Goal: Information Seeking & Learning: Learn about a topic

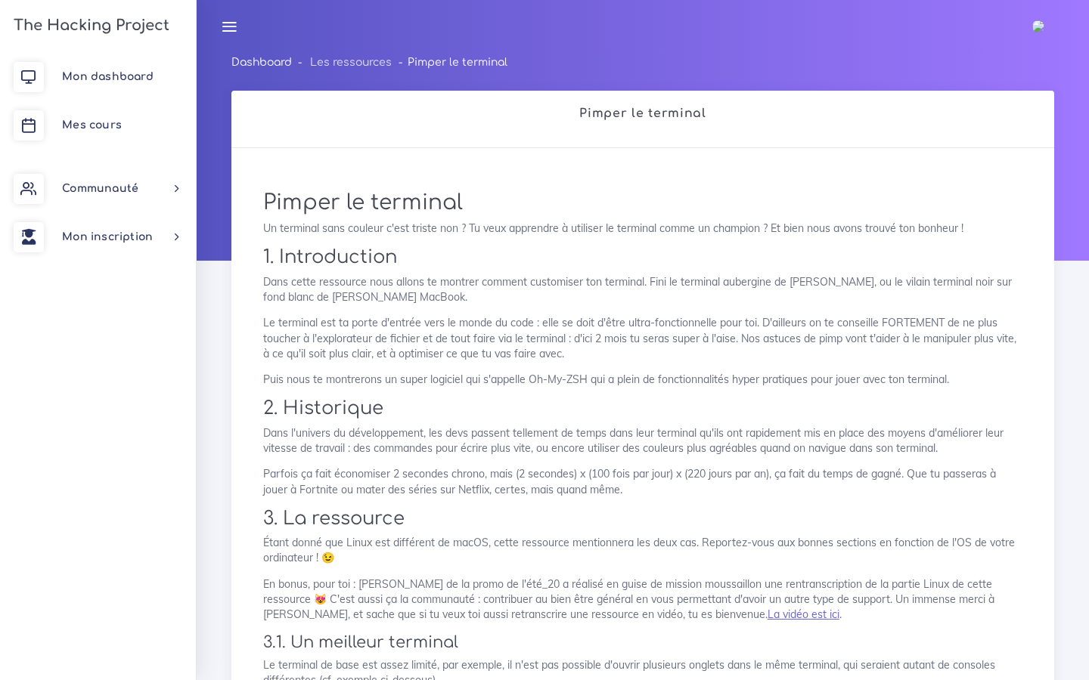
click at [280, 61] on link "Dashboard" at bounding box center [261, 62] width 60 height 11
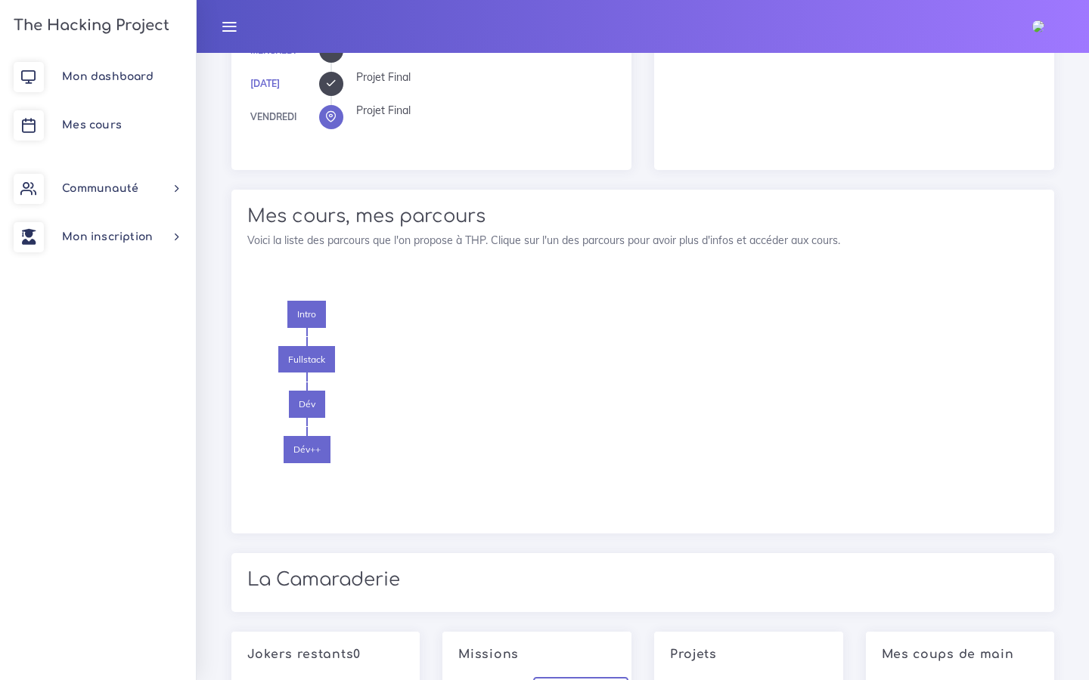
scroll to position [810, 0]
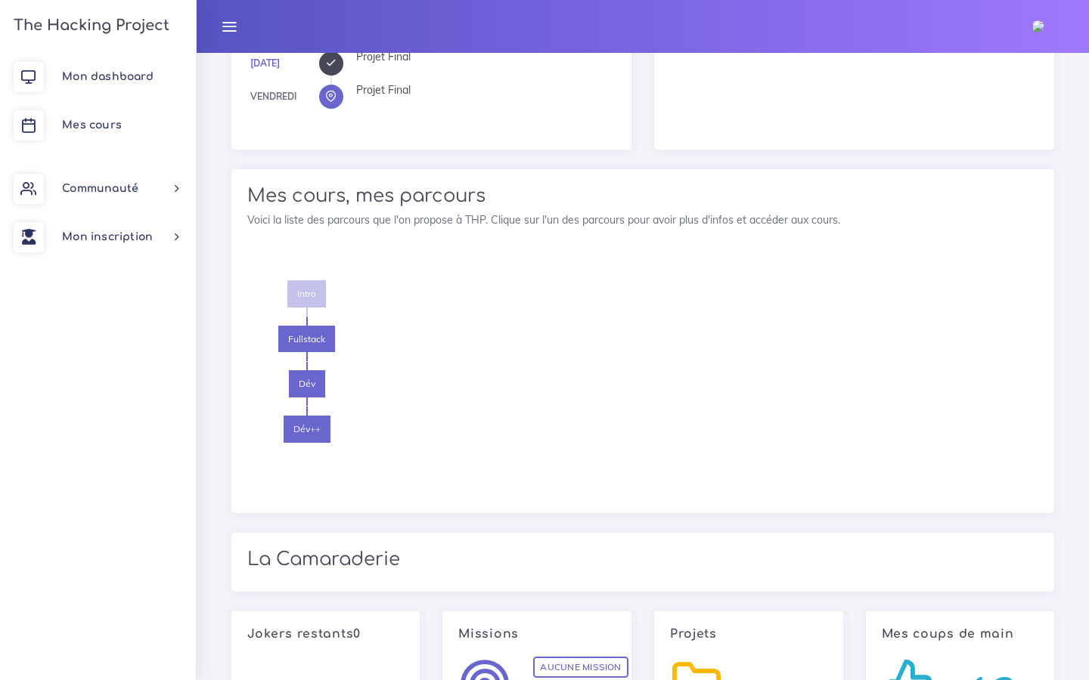
click at [308, 293] on span "Intro" at bounding box center [306, 293] width 39 height 27
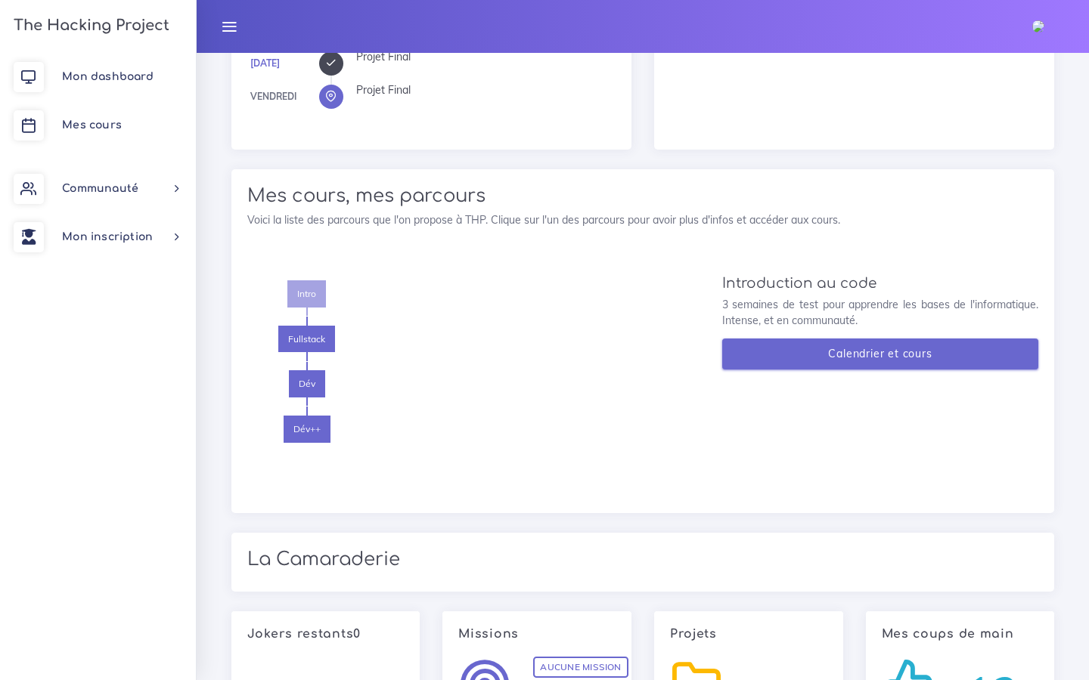
click at [796, 342] on link "Calendrier et cours" at bounding box center [880, 354] width 317 height 31
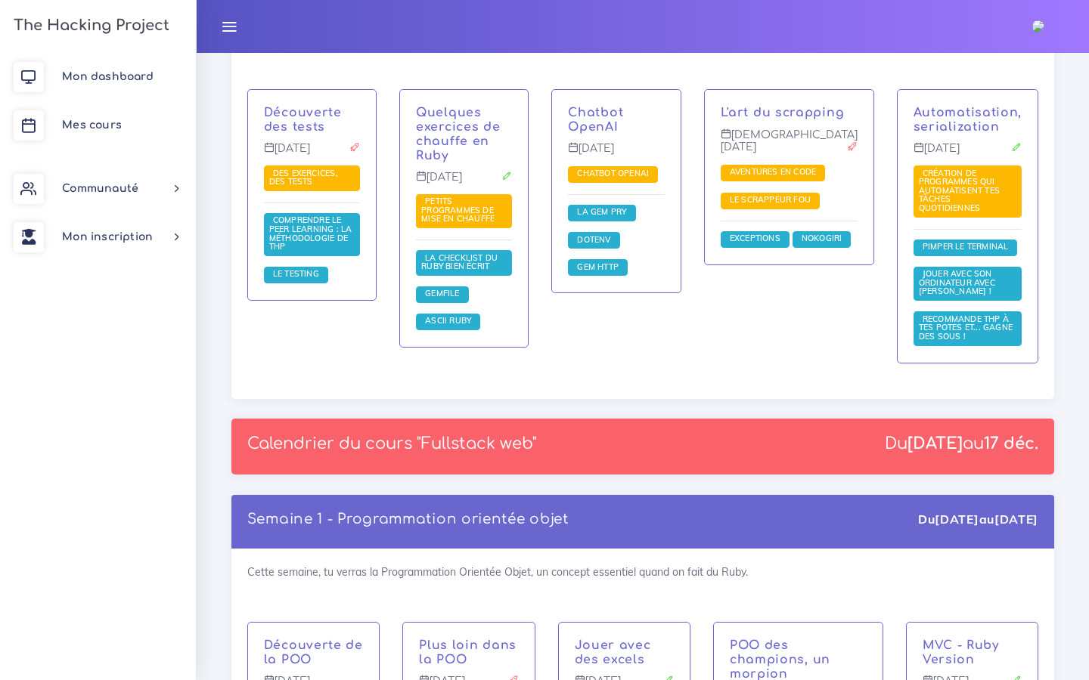
scroll to position [1683, 0]
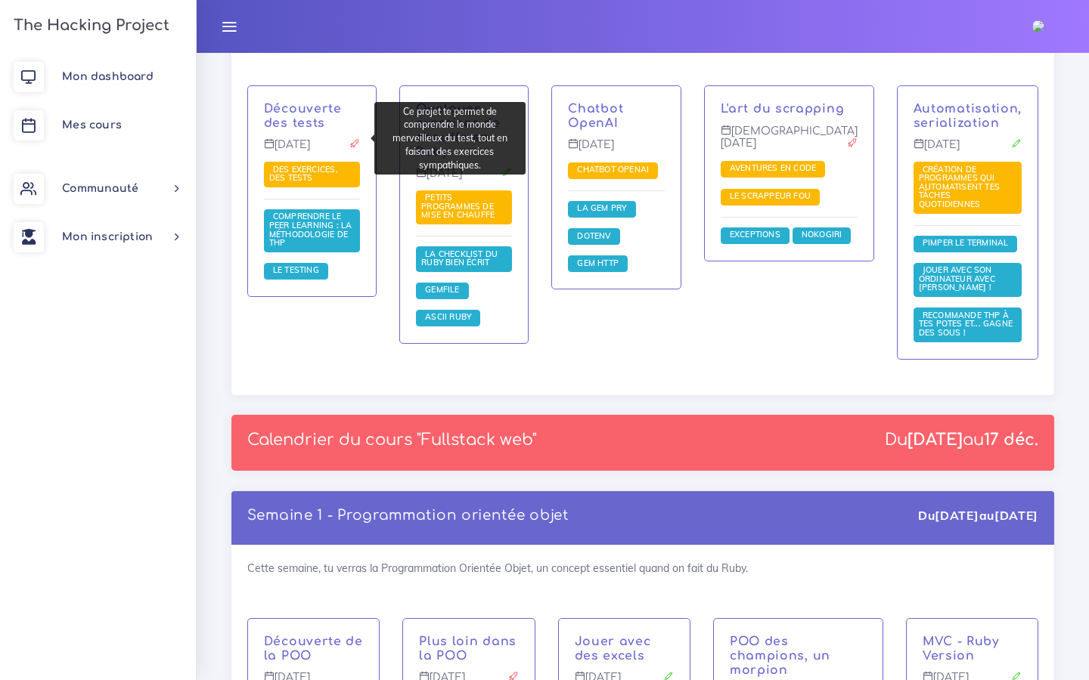
click at [310, 162] on span "Des exercices, des tests" at bounding box center [312, 175] width 96 height 26
click at [305, 162] on span "Des exercices, des tests" at bounding box center [312, 175] width 96 height 26
click at [300, 164] on span "Des exercices, des tests" at bounding box center [303, 174] width 69 height 20
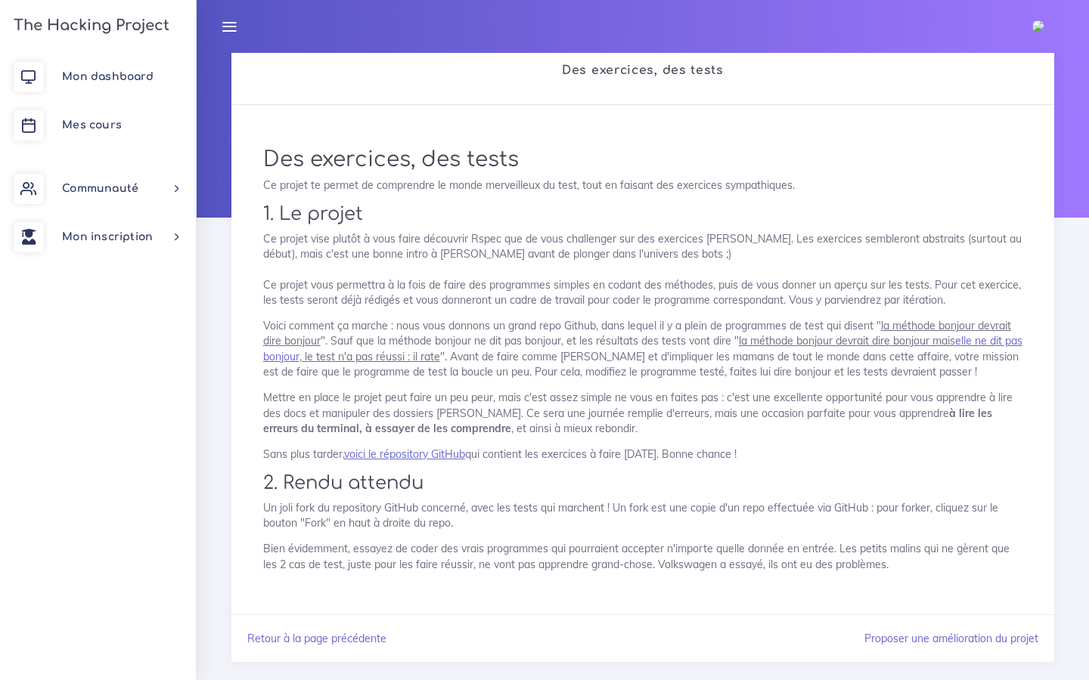
scroll to position [68, 0]
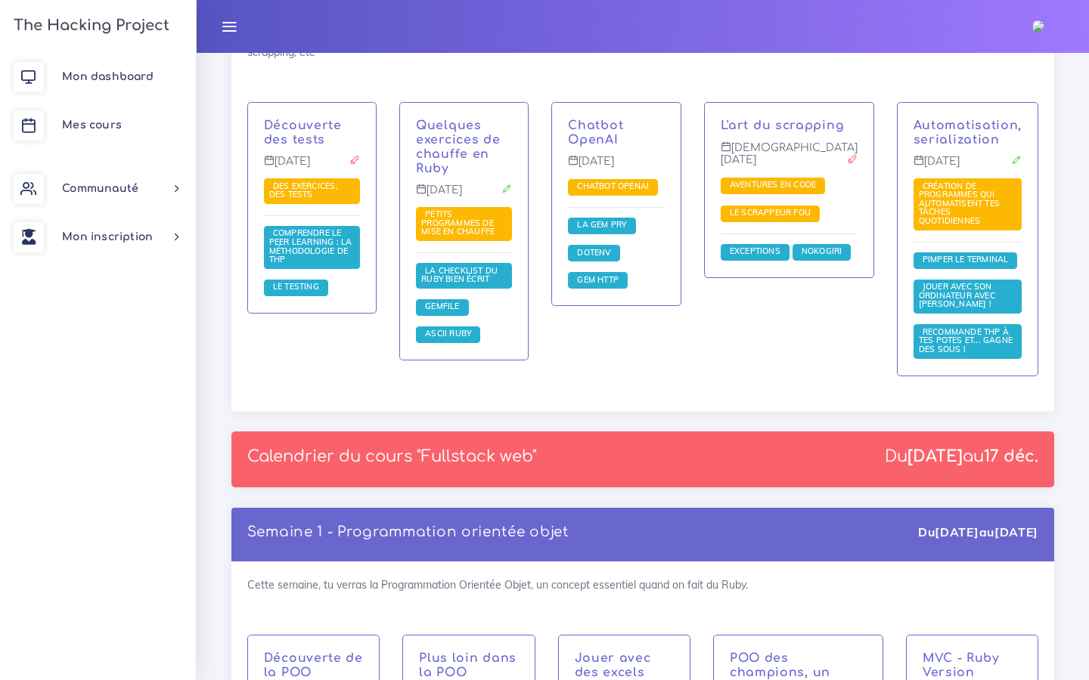
scroll to position [1667, 0]
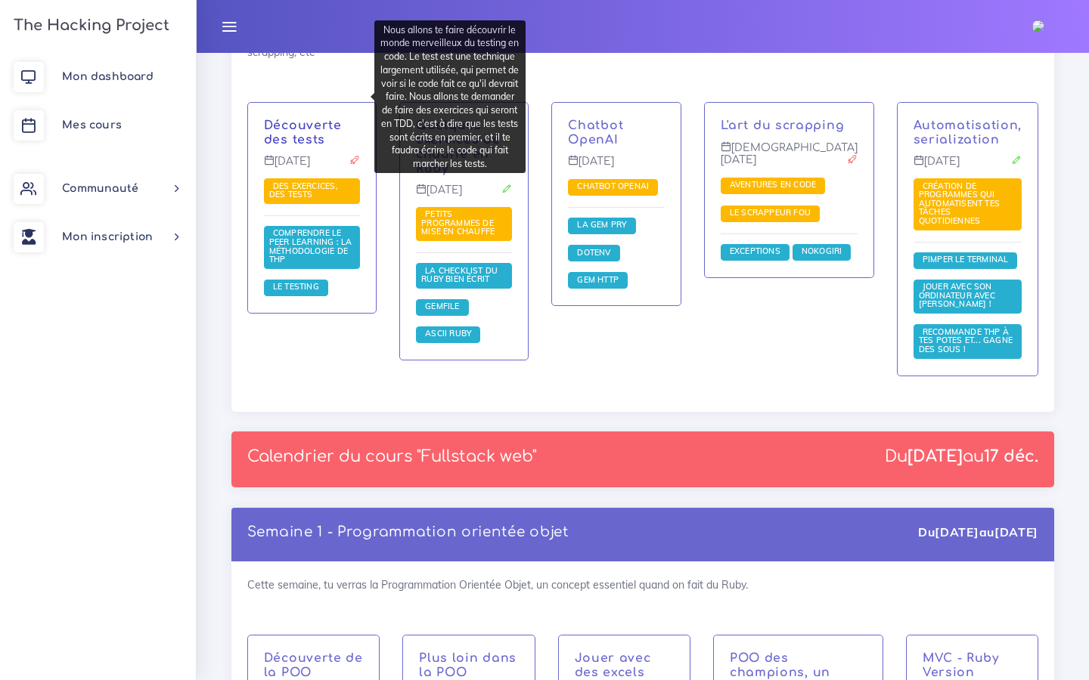
click at [305, 119] on link "Découverte des tests" at bounding box center [303, 133] width 78 height 28
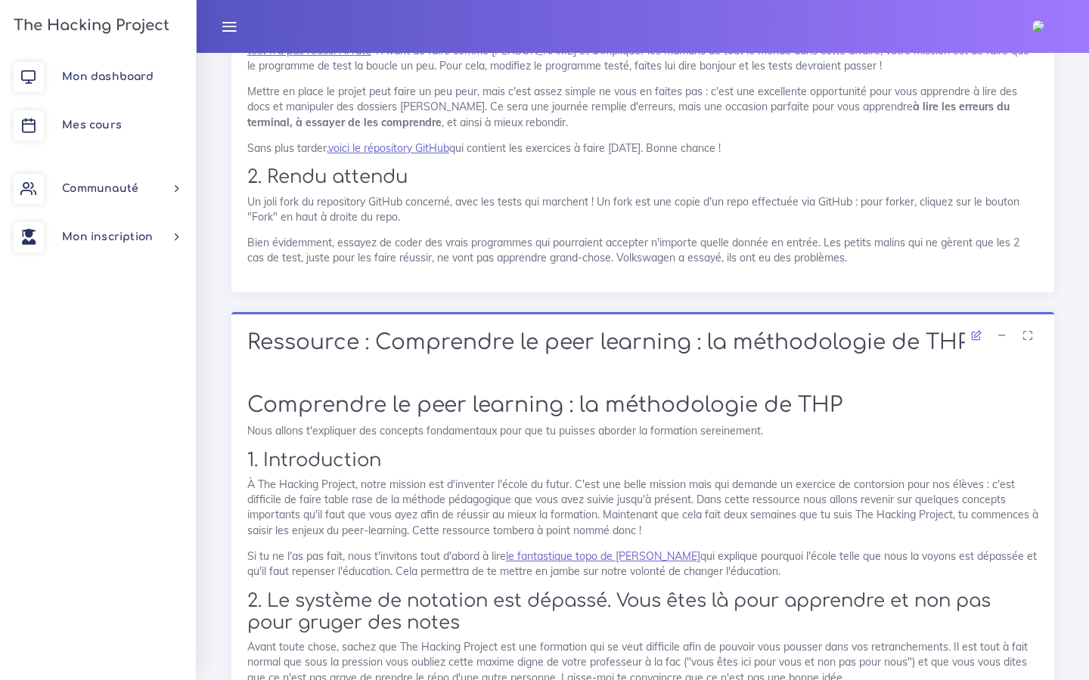
scroll to position [899, 0]
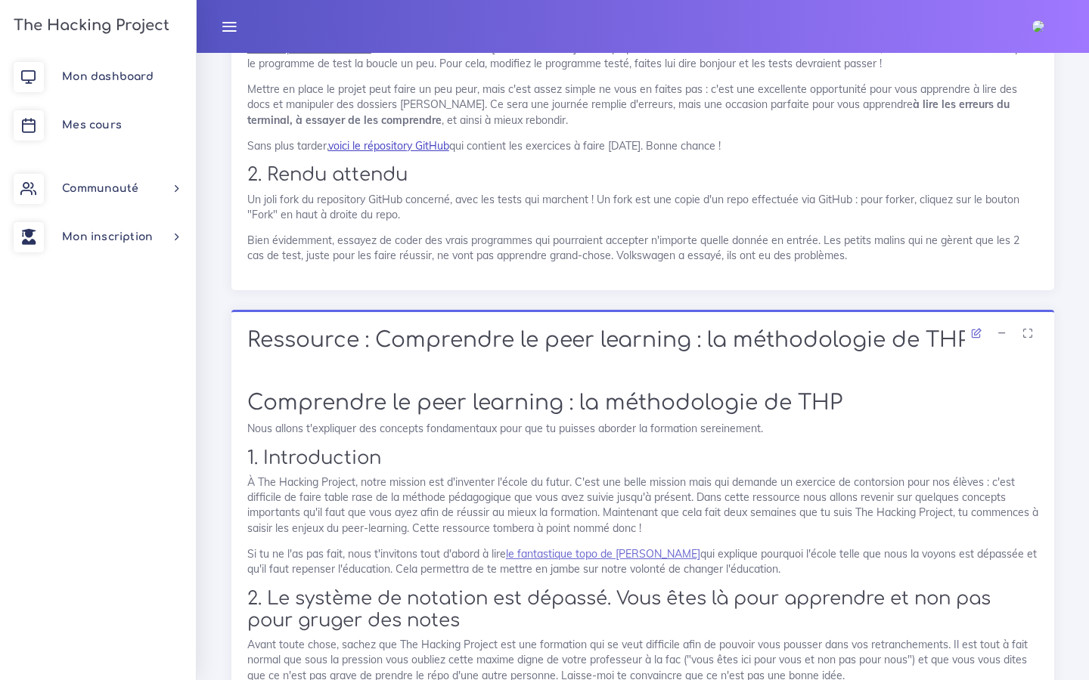
click at [382, 148] on link "voici le répository GitHub" at bounding box center [388, 146] width 121 height 14
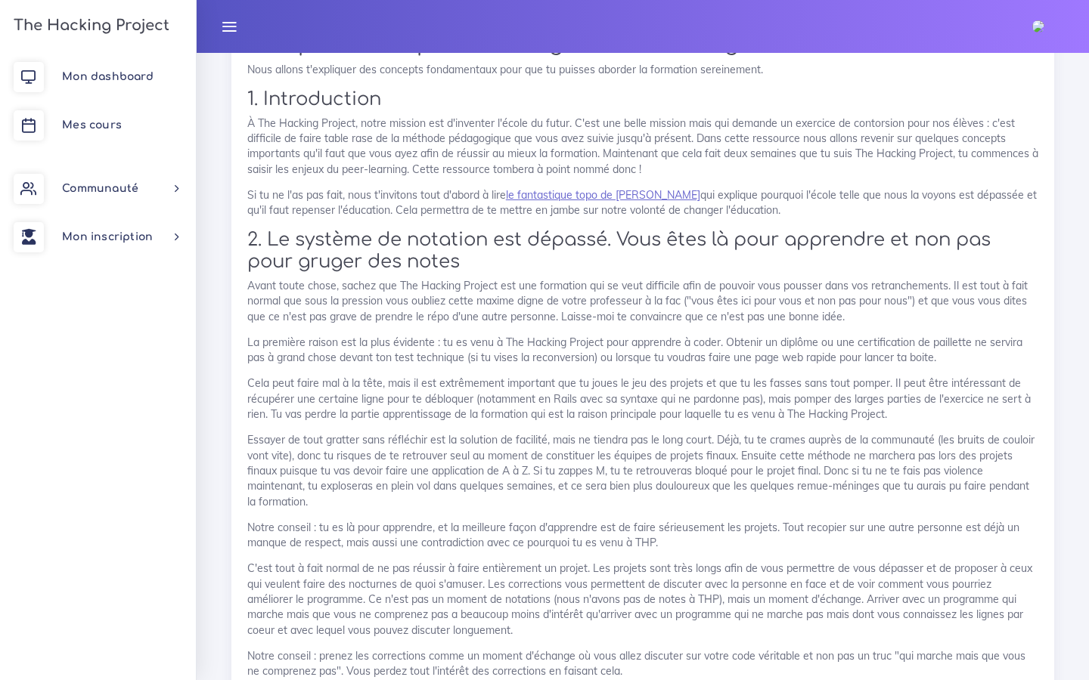
scroll to position [1150, 0]
